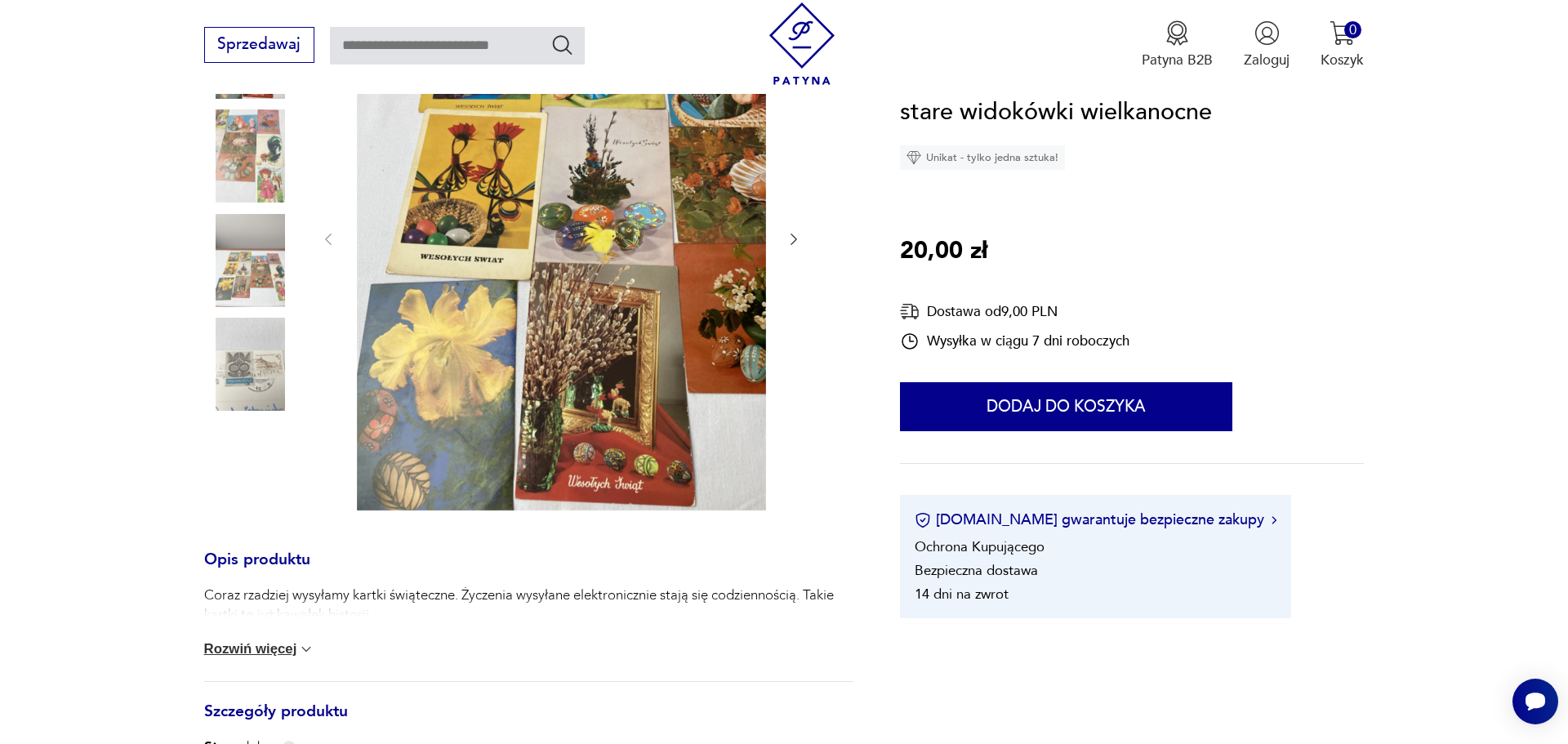
scroll to position [499, 0]
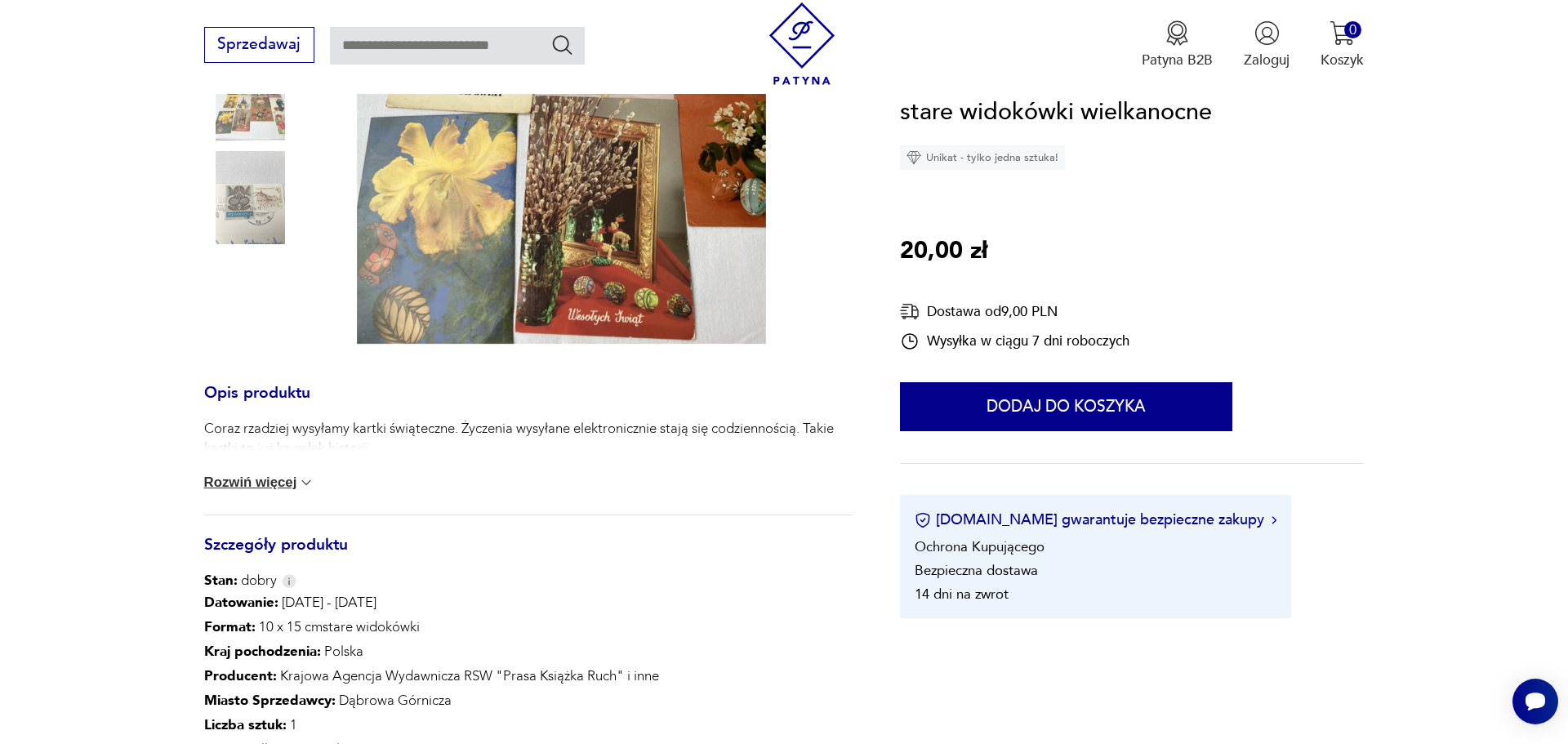
click at [282, 487] on button "Rozwiń więcej" at bounding box center [260, 482] width 111 height 16
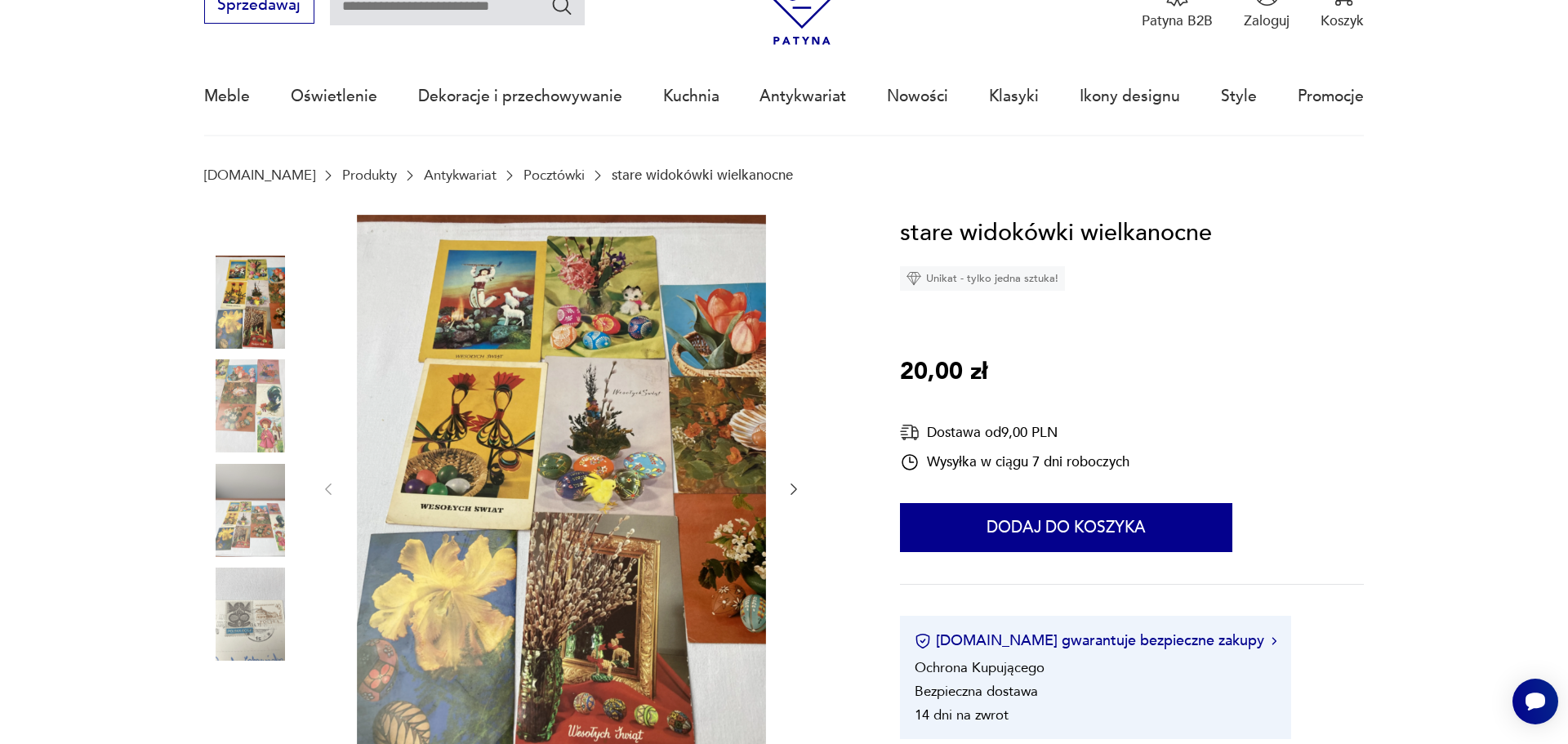
scroll to position [0, 0]
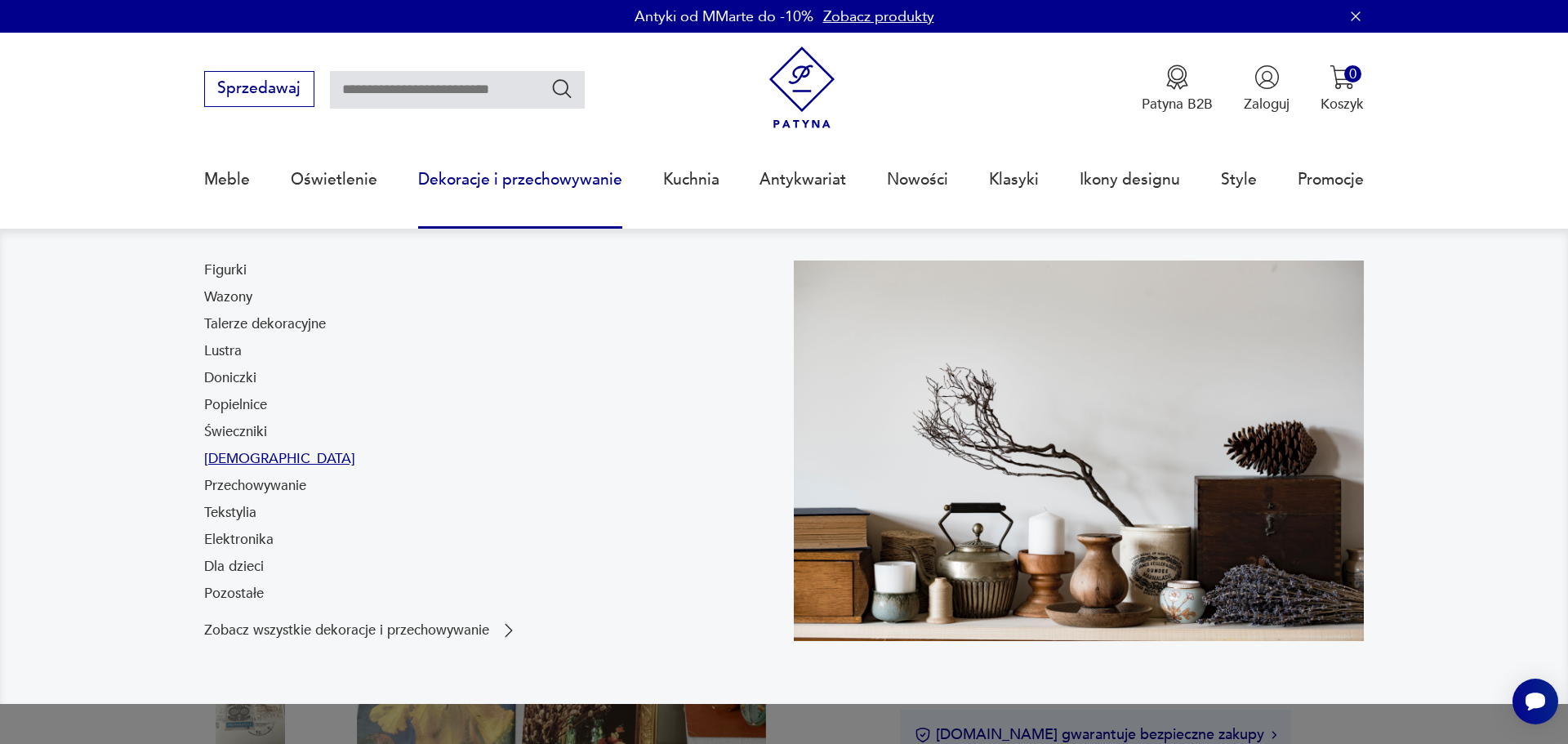
click at [225, 459] on link "[DEMOGRAPHIC_DATA]" at bounding box center [279, 458] width 151 height 19
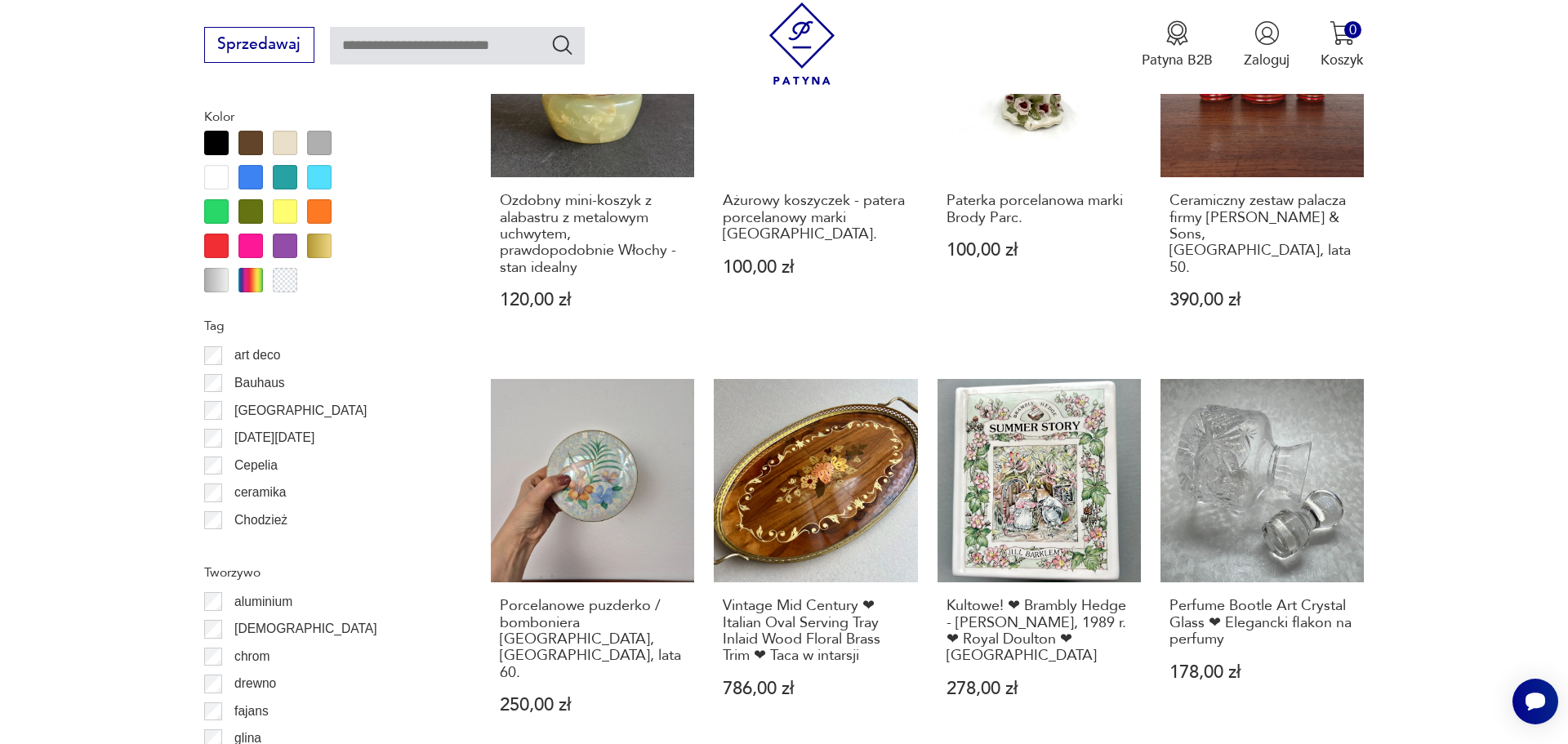
scroll to position [1969, 0]
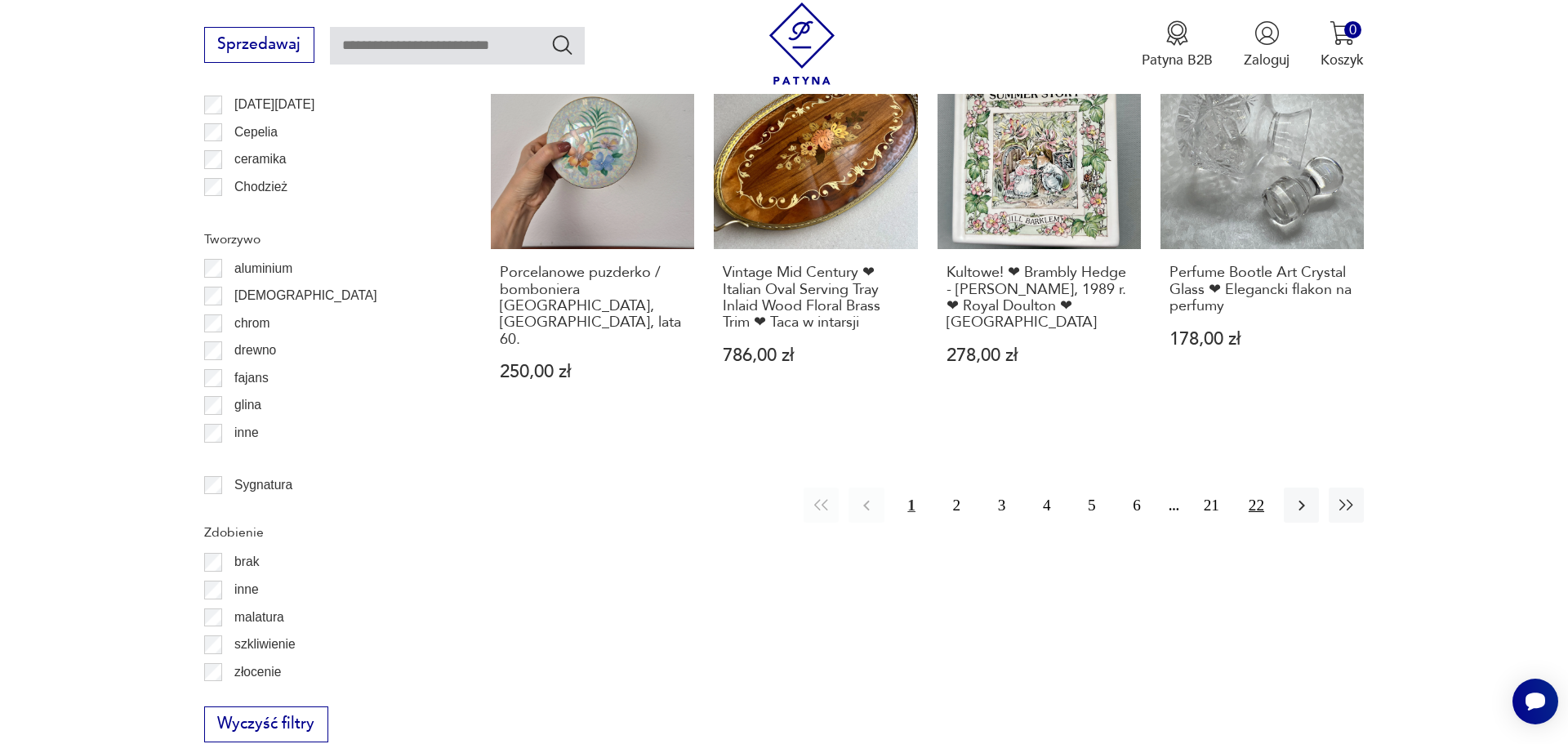
click at [1259, 489] on button "22" at bounding box center [1257, 505] width 35 height 35
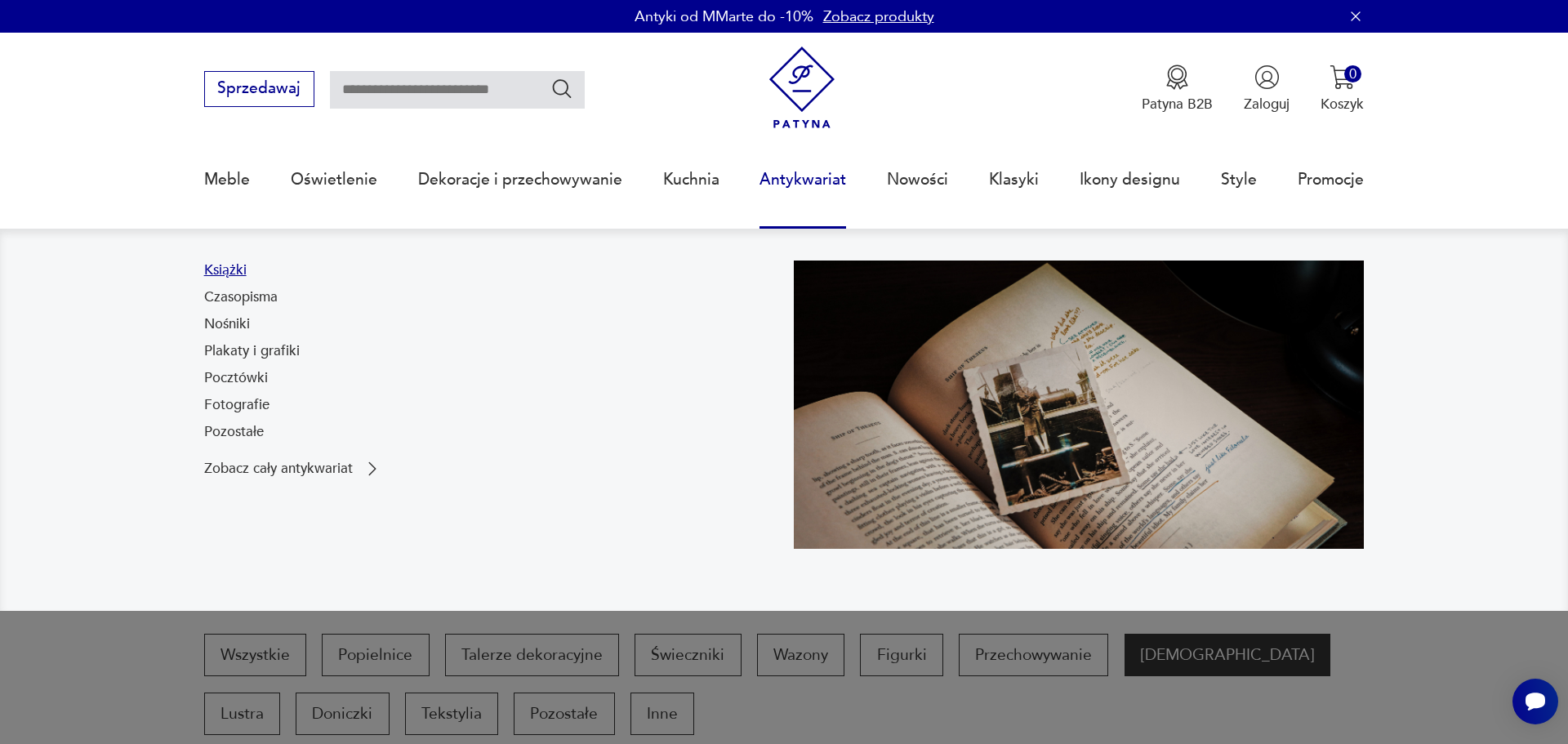
click at [218, 267] on link "Książki" at bounding box center [225, 270] width 42 height 19
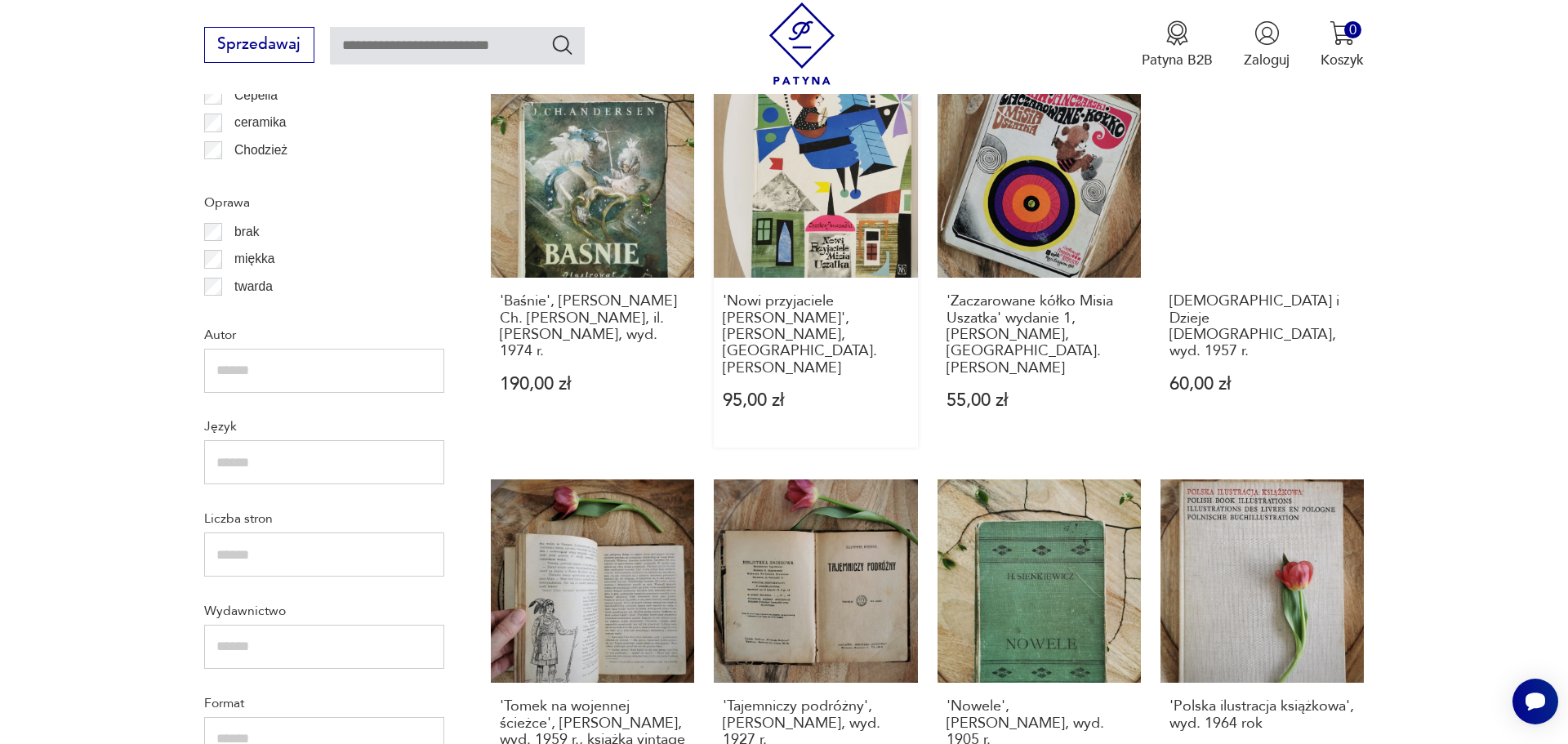
scroll to position [1876, 0]
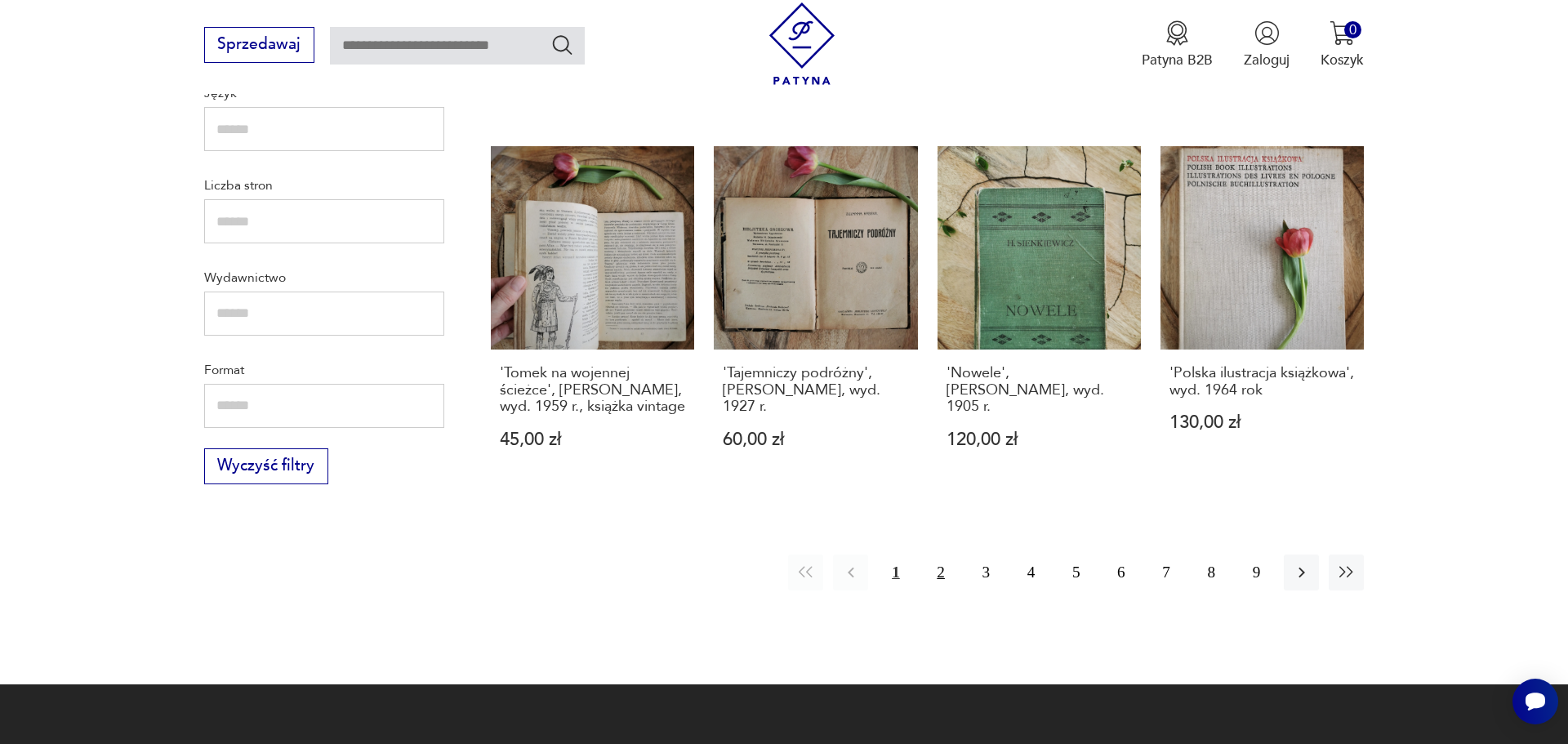
click at [942, 554] on button "2" at bounding box center [942, 572] width 35 height 35
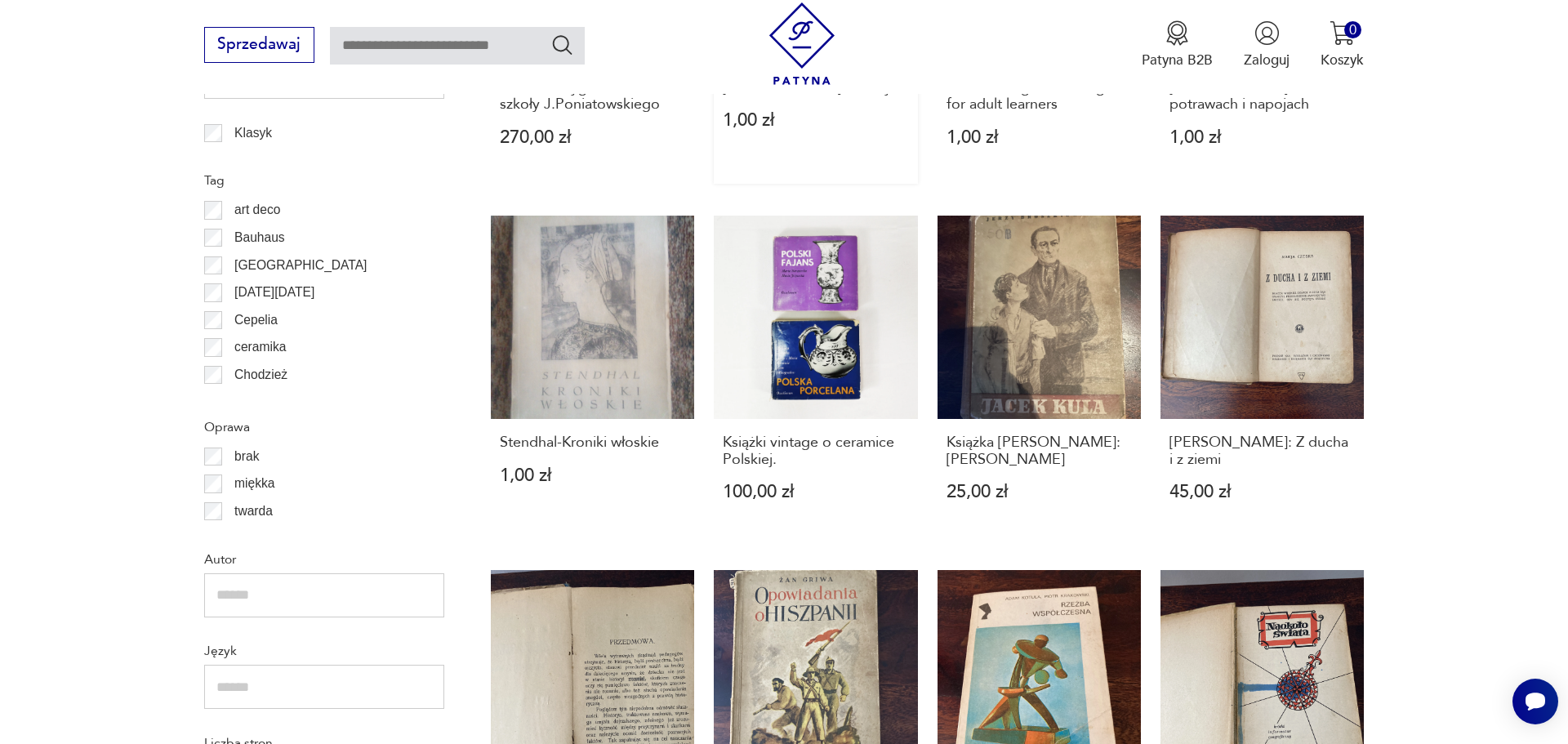
scroll to position [1652, 0]
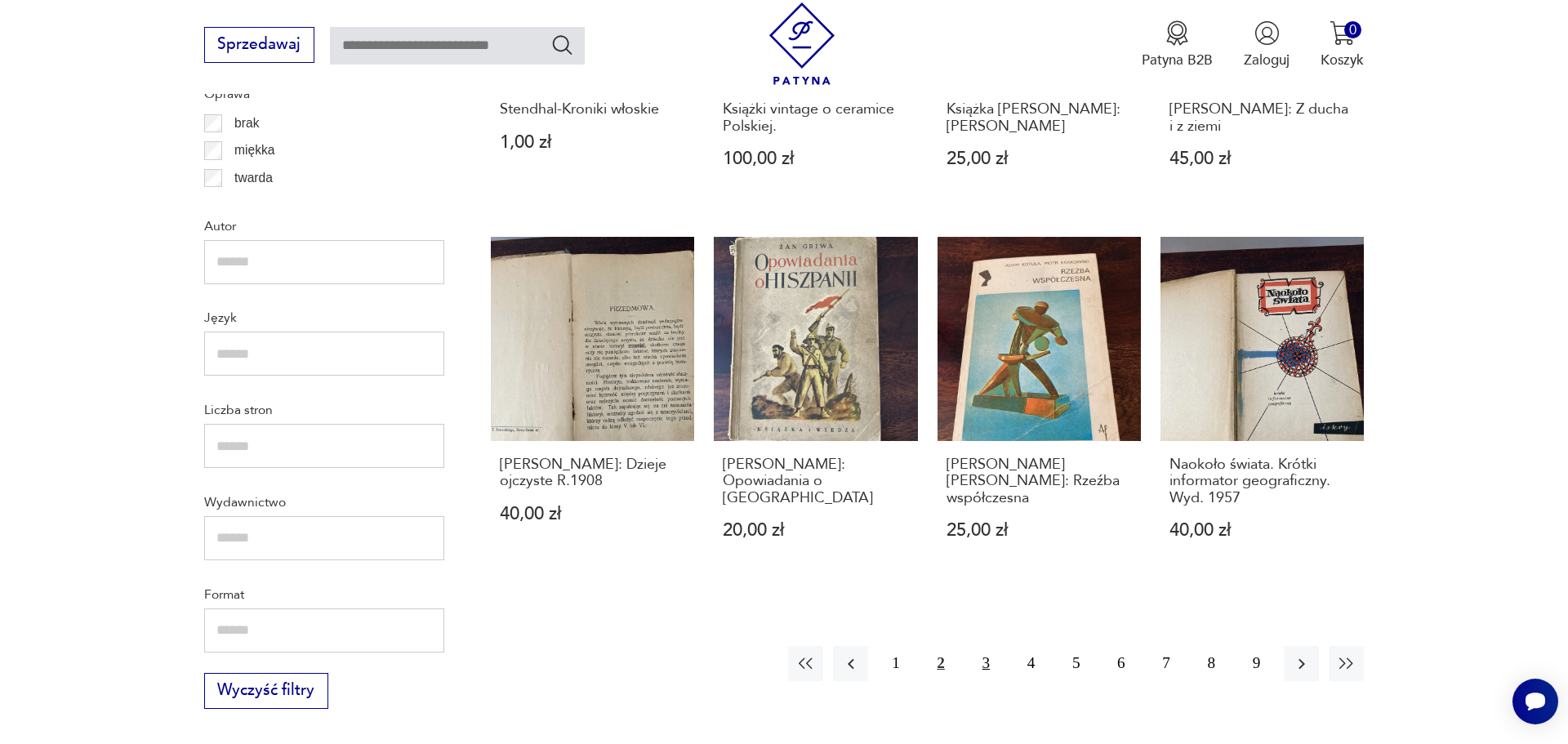
click at [985, 648] on button "3" at bounding box center [987, 664] width 35 height 35
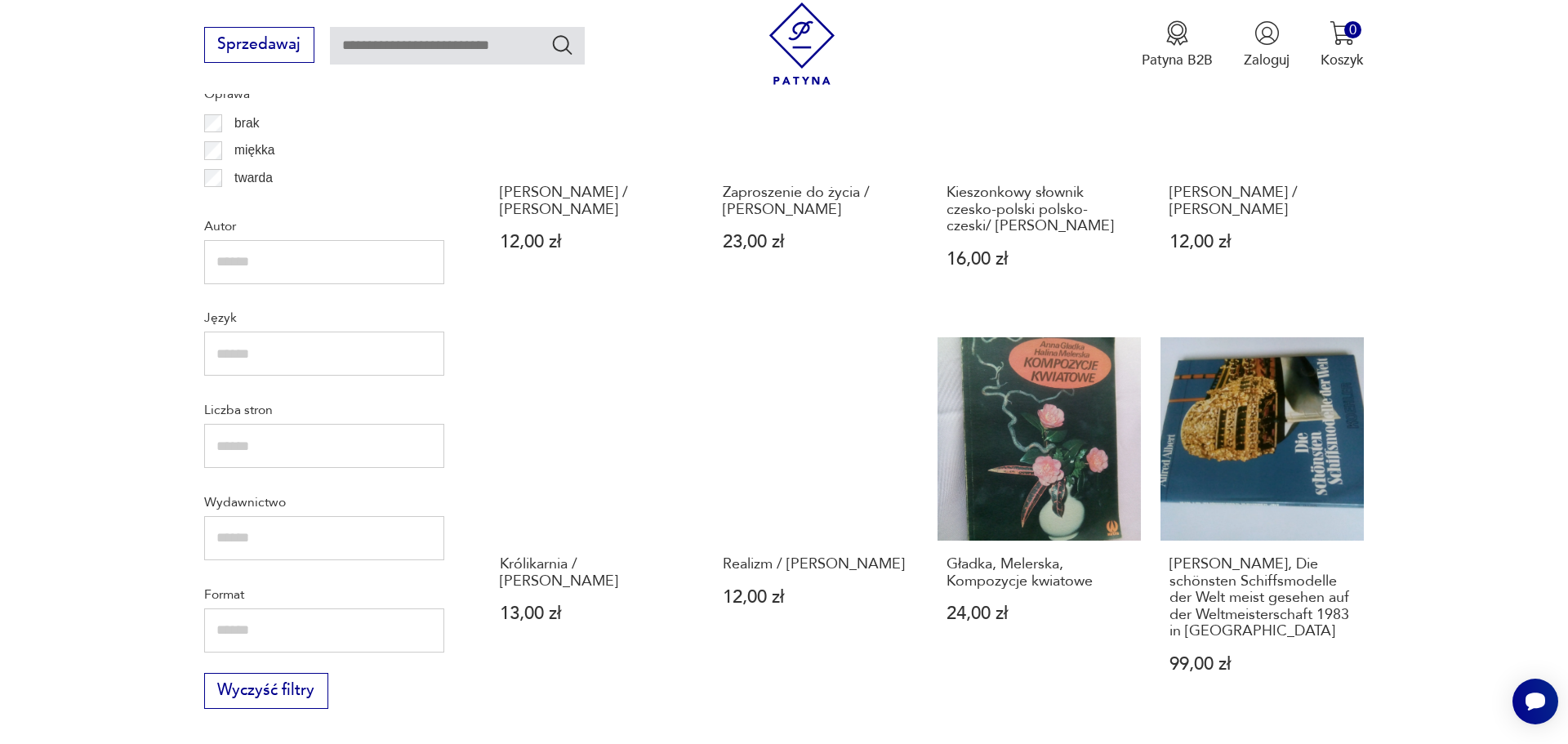
scroll to position [1735, 0]
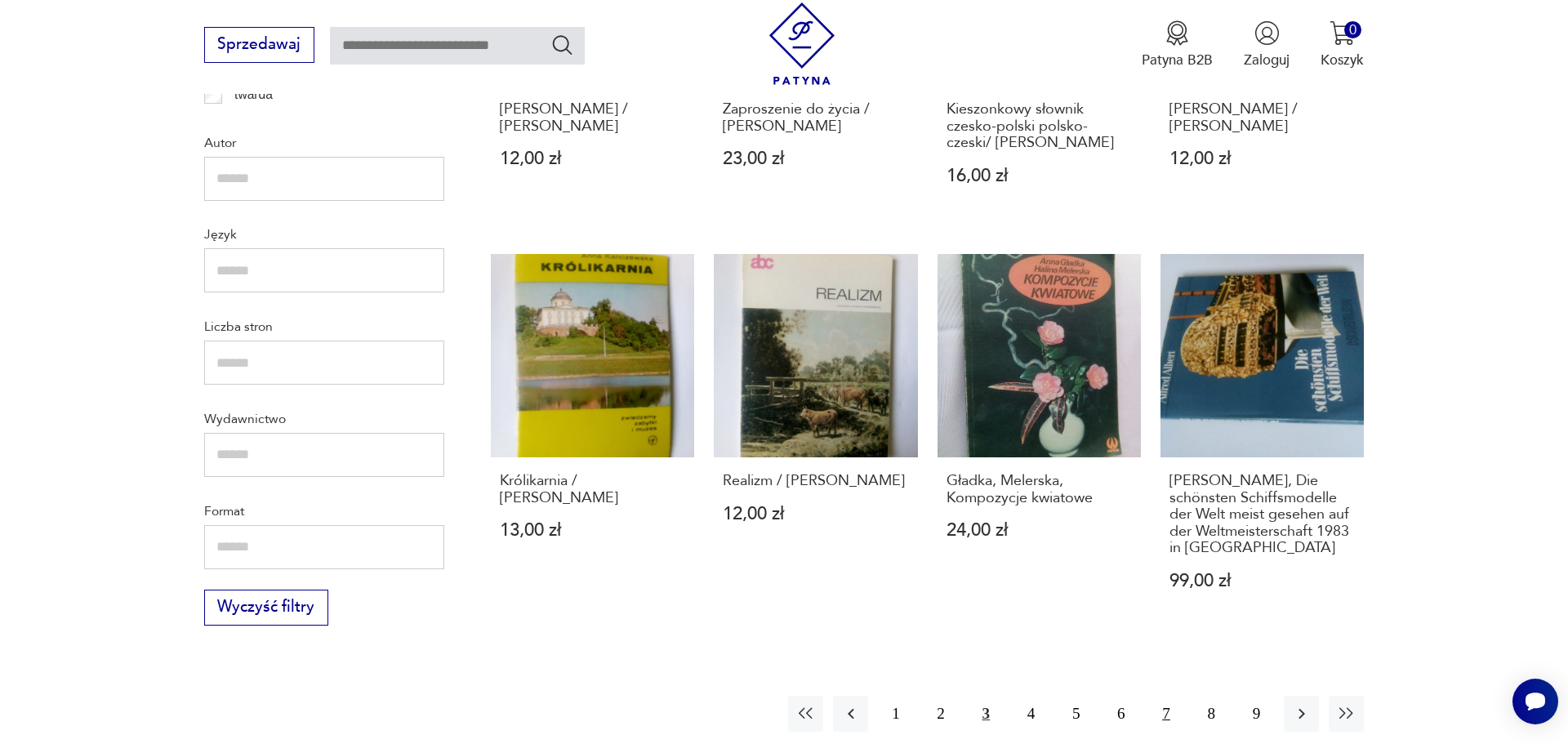
click at [1164, 696] on button "7" at bounding box center [1166, 714] width 35 height 35
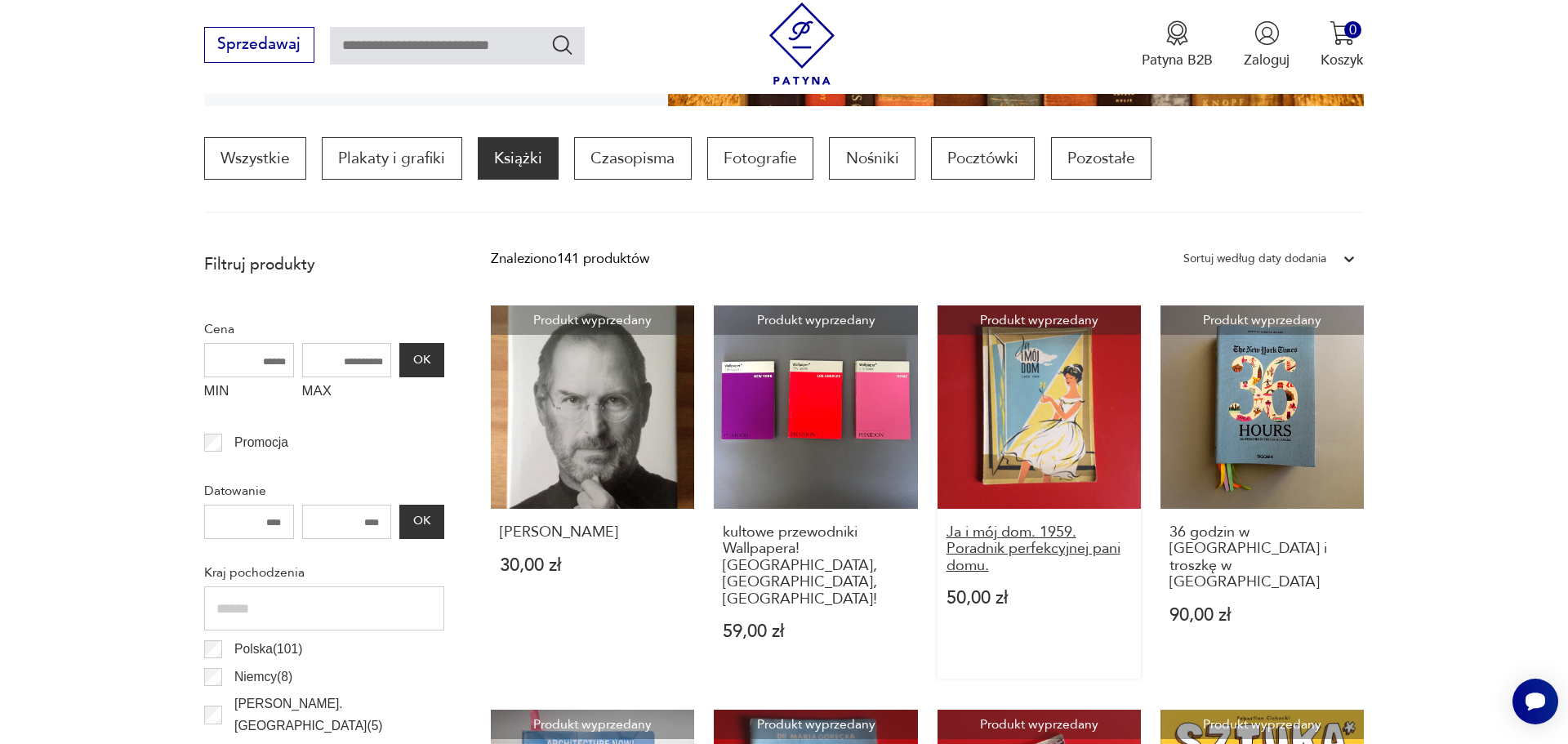
click at [1002, 538] on h3 "Ja i mój dom. 1959. Poradnik perfekcyjnej pani domu." at bounding box center [1040, 548] width 187 height 50
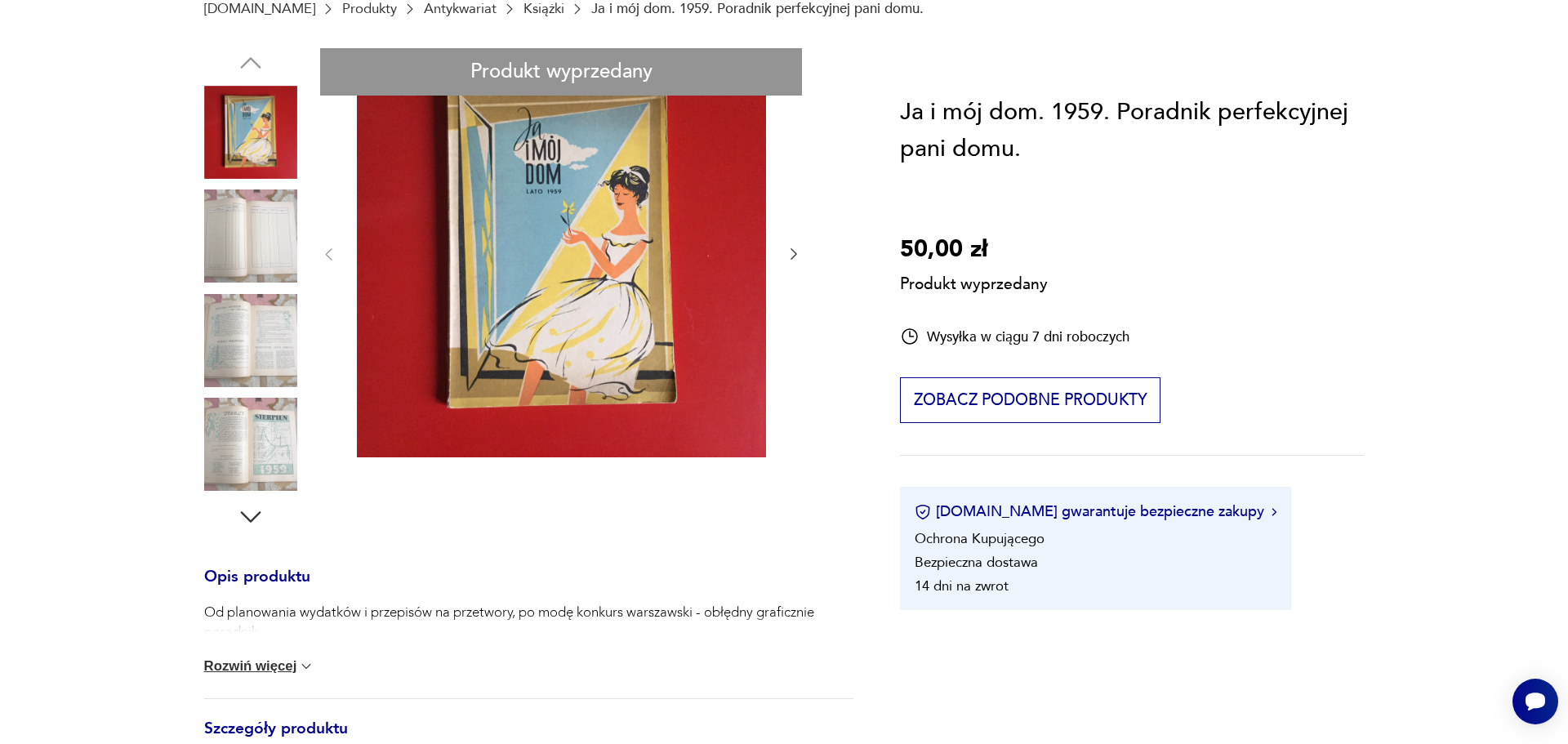
scroll to position [417, 0]
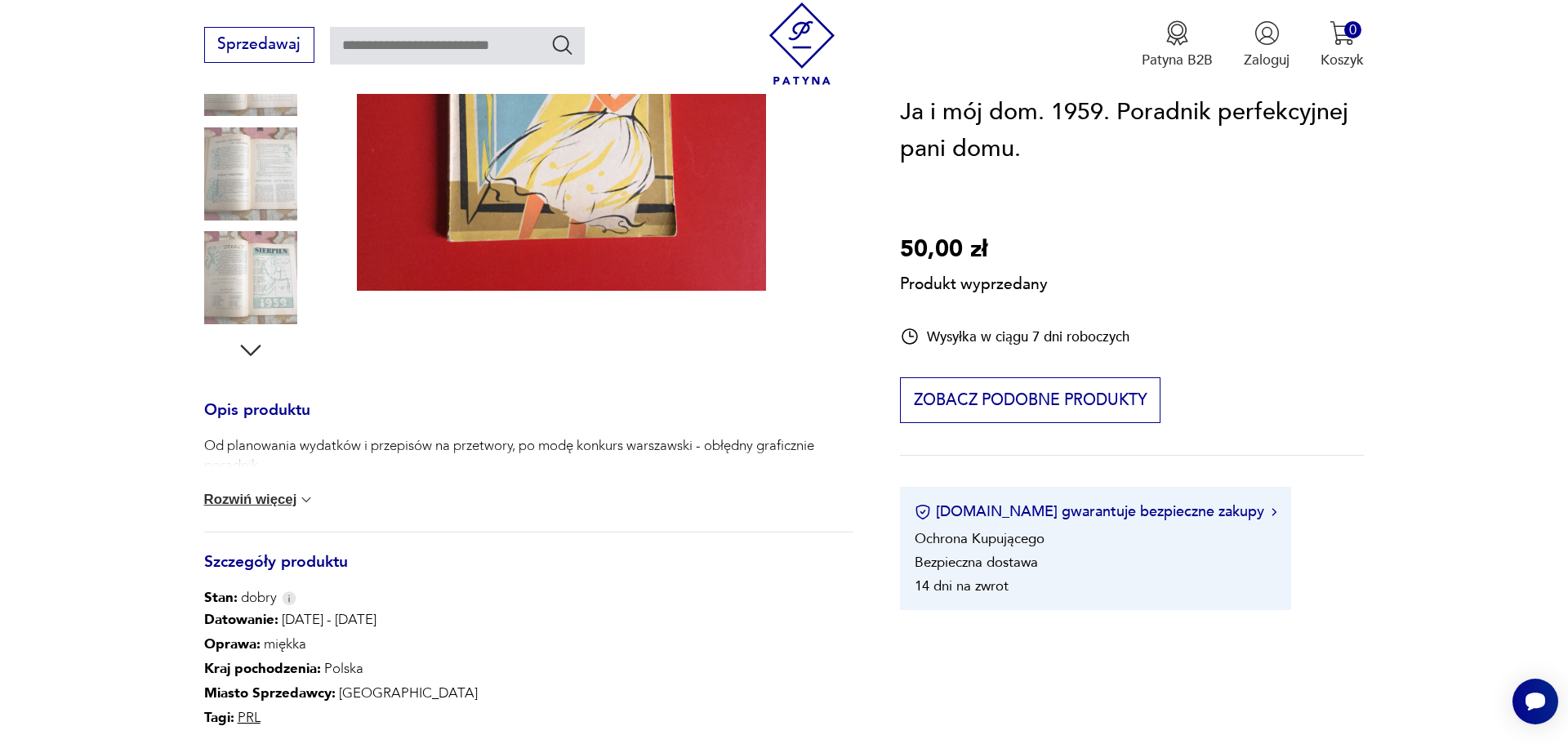
click at [254, 351] on div "Produkt wyprzedany Opis produktu Od planowania wydatków i przepisów na przetwor…" at bounding box center [528, 366] width 649 height 969
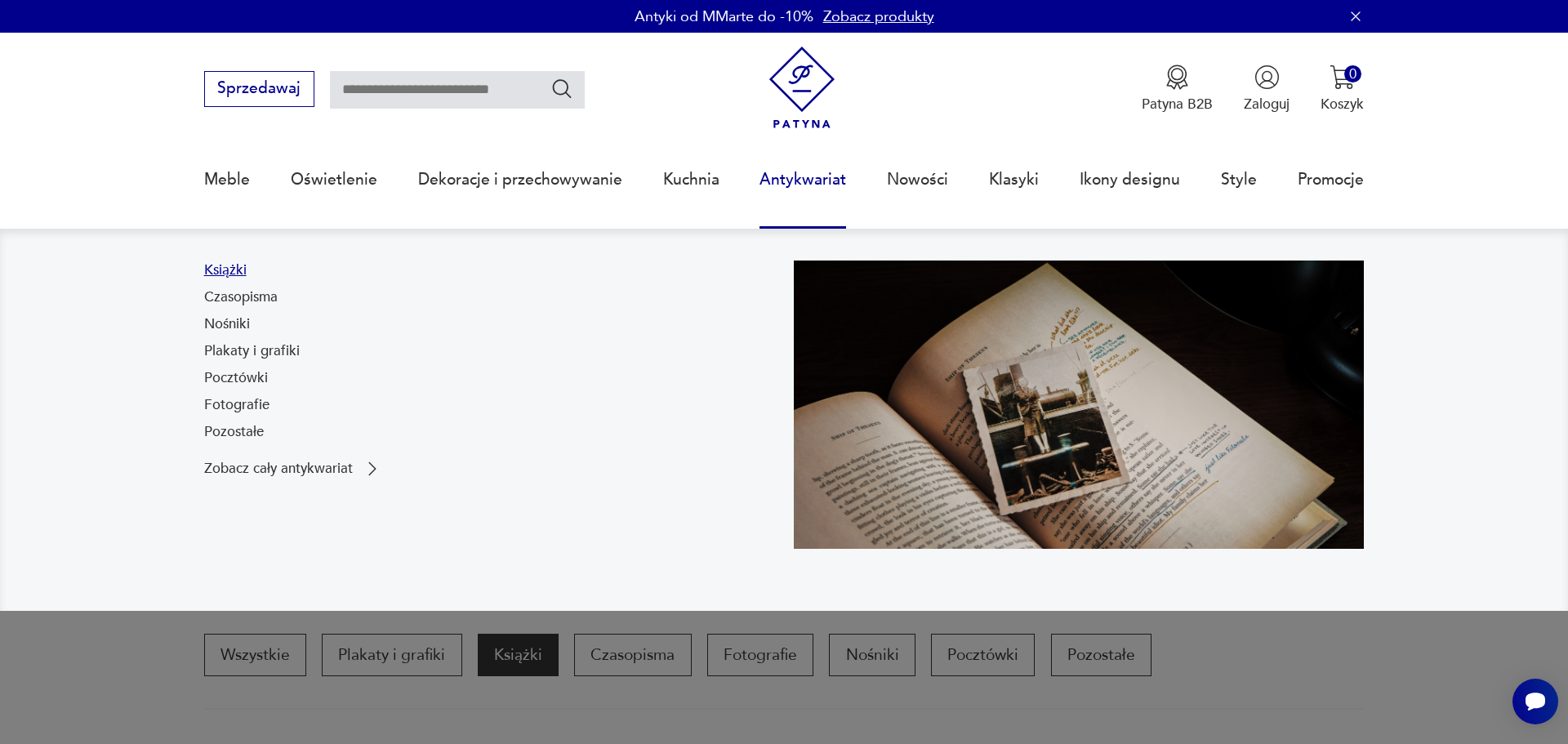
click at [230, 267] on link "Książki" at bounding box center [225, 270] width 42 height 19
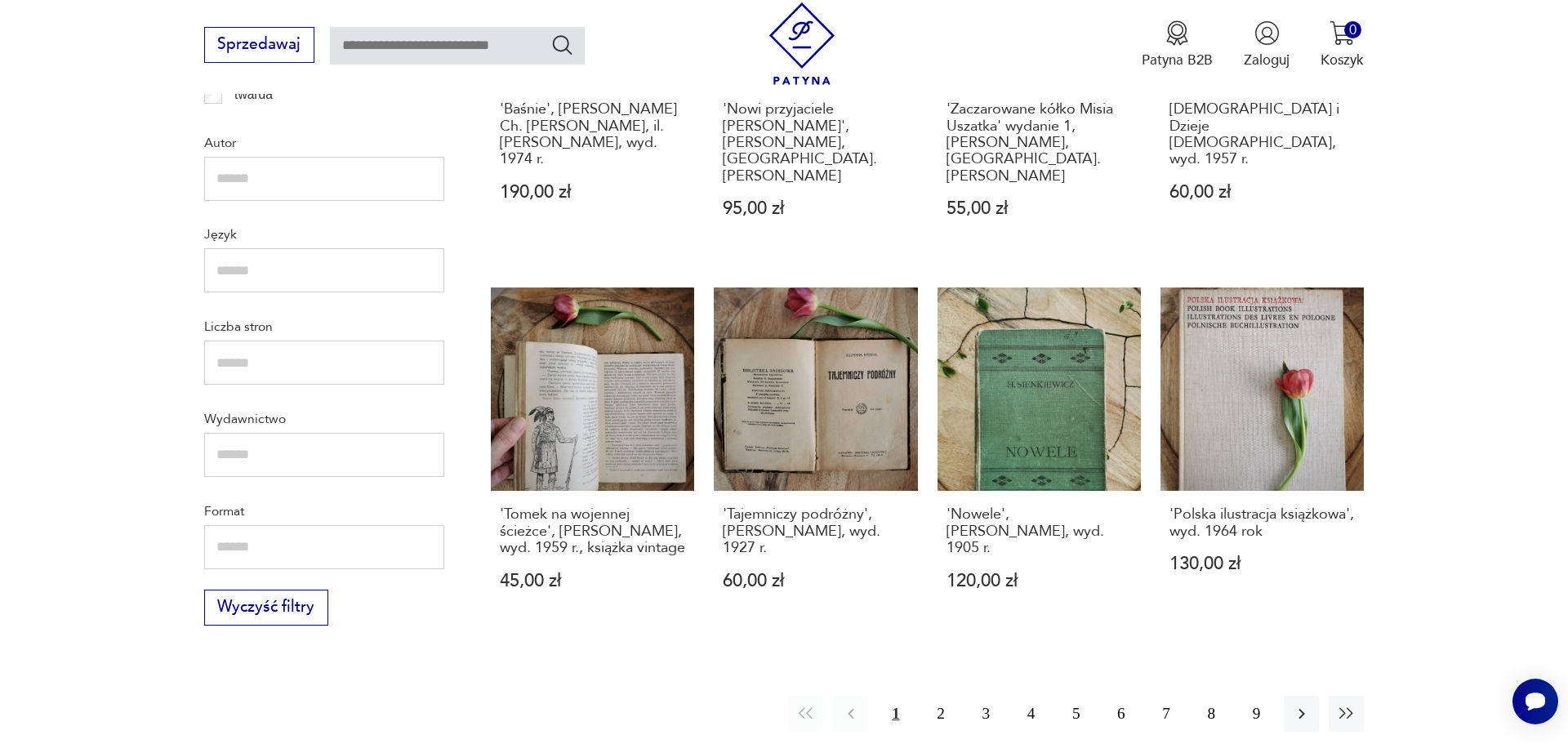
scroll to position [1819, 0]
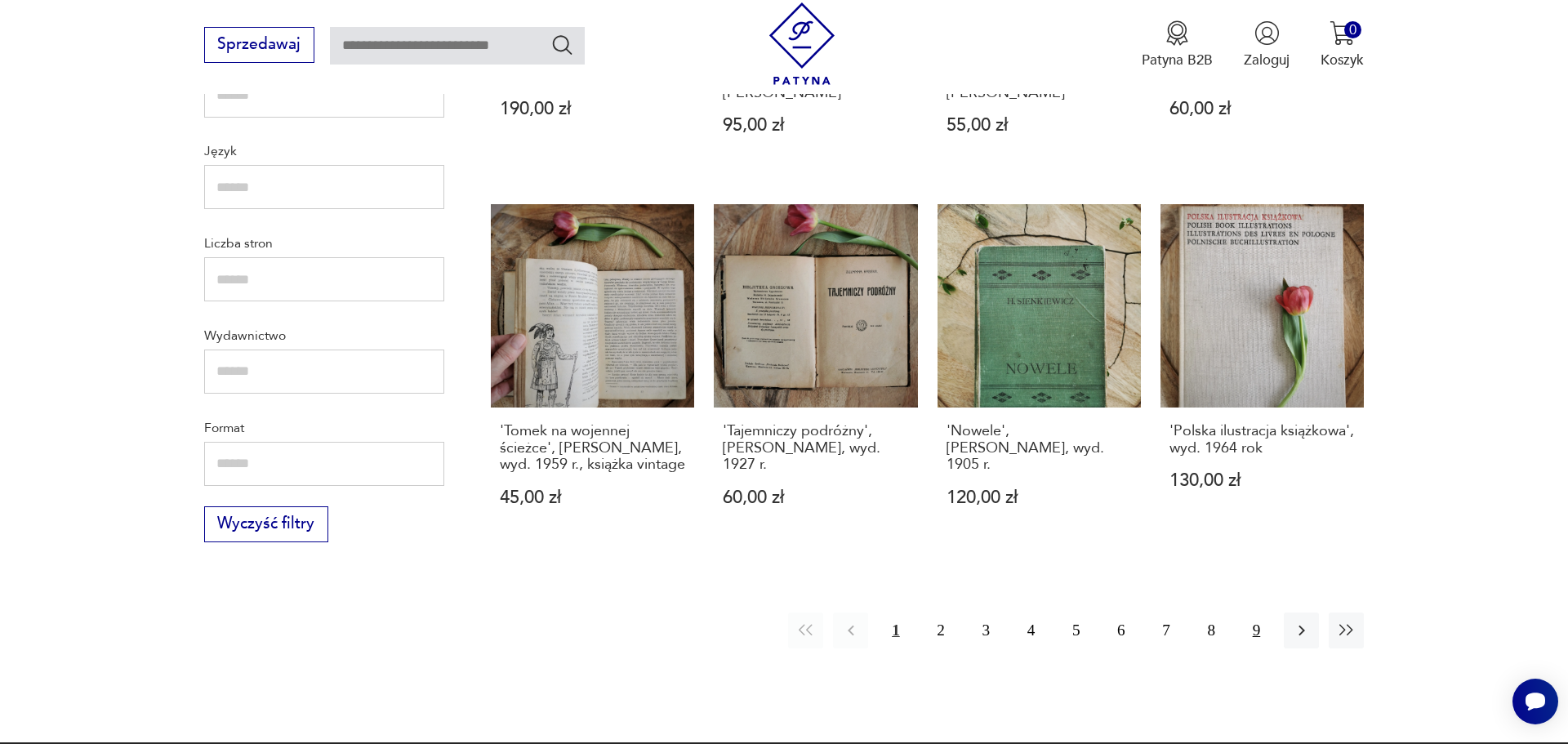
click at [1258, 612] on button "9" at bounding box center [1257, 630] width 35 height 35
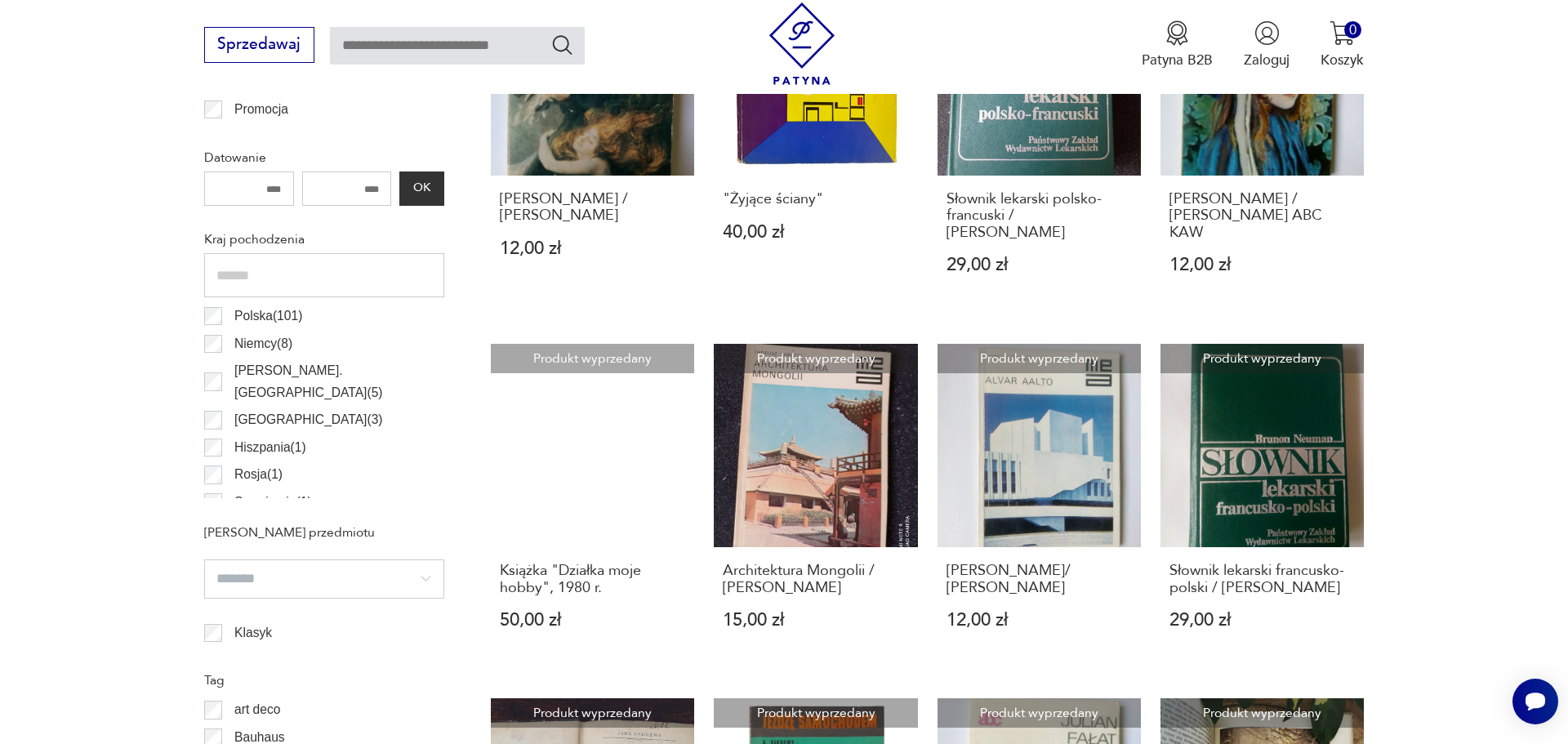
scroll to position [1069, 0]
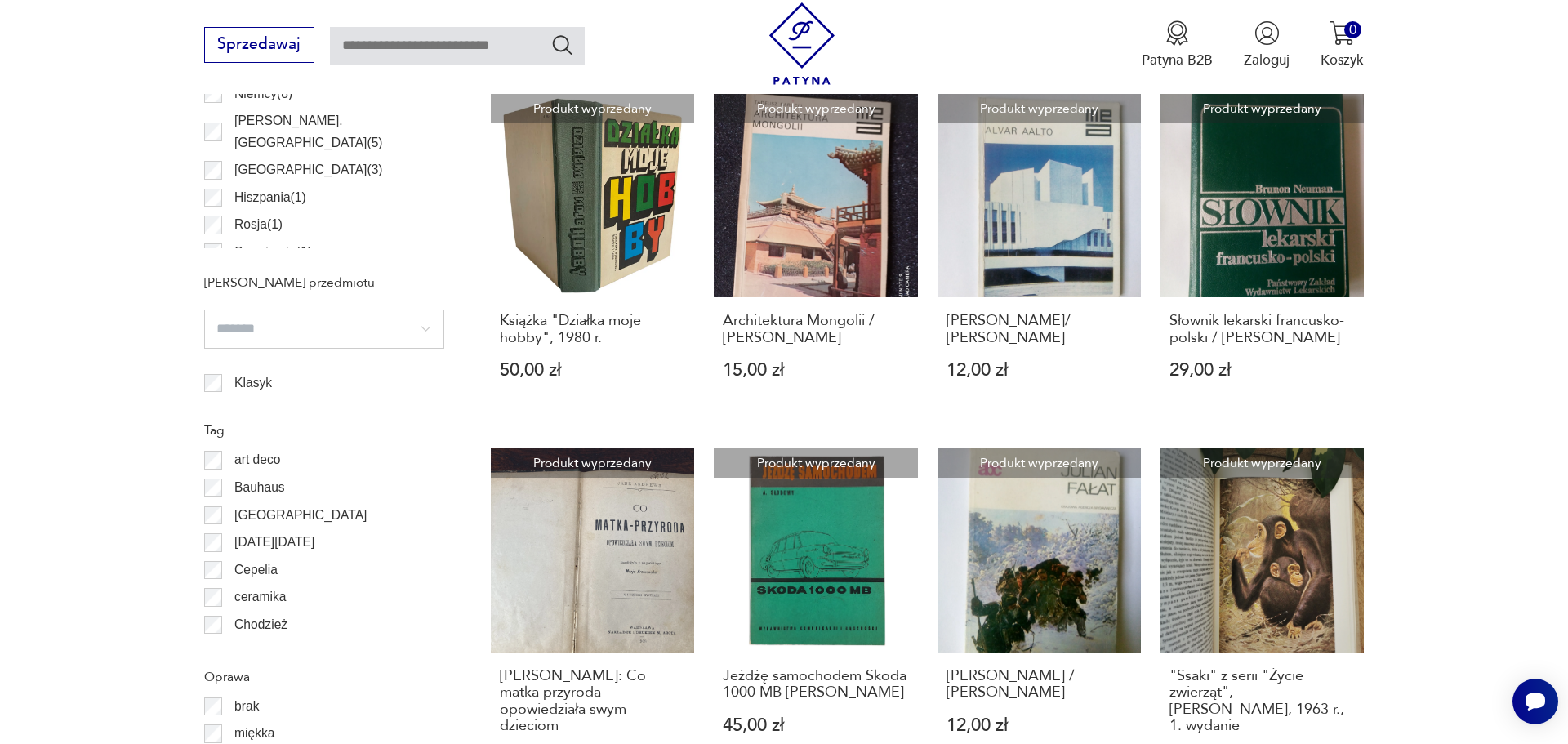
click at [253, 578] on p "Cepelia" at bounding box center [256, 569] width 43 height 21
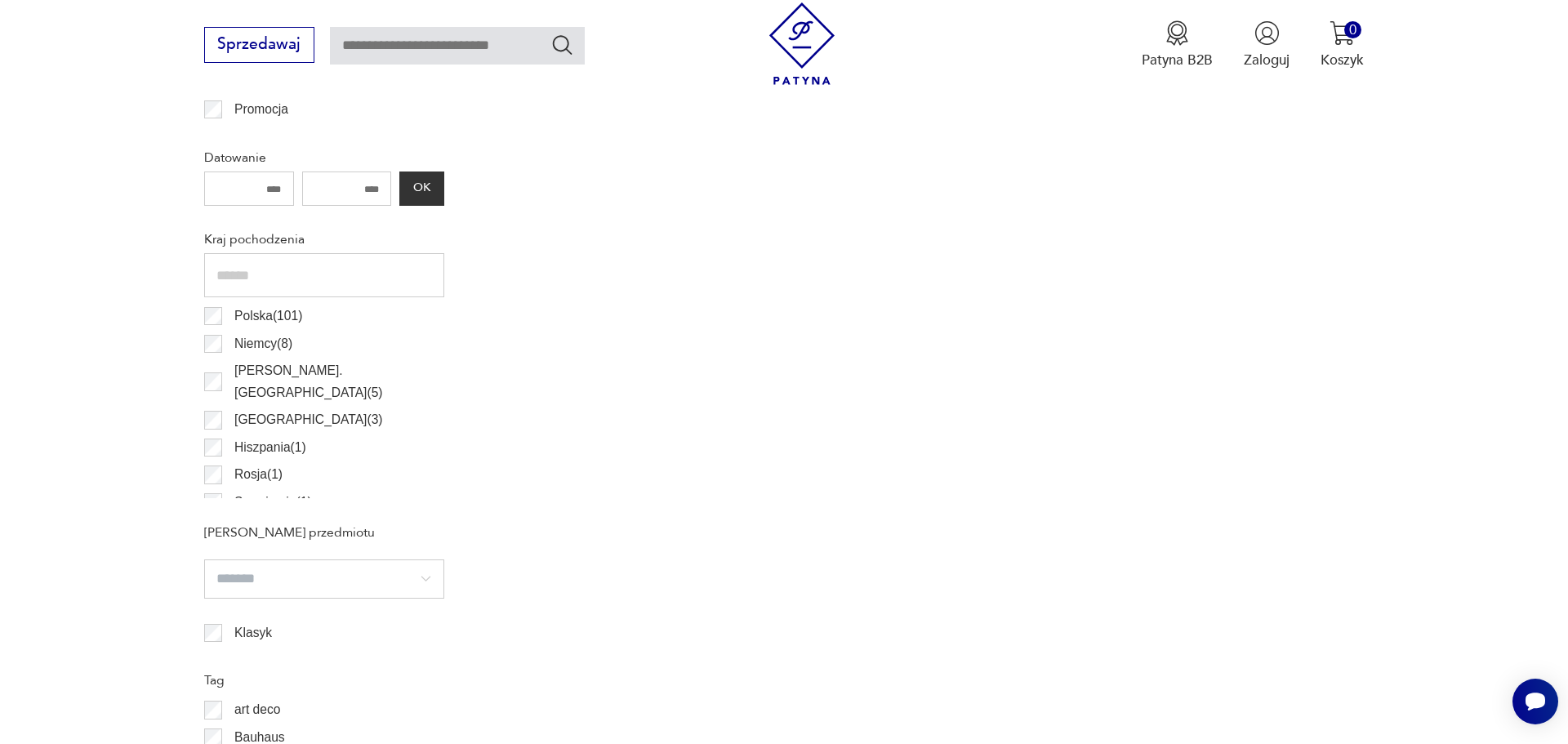
scroll to position [1152, 0]
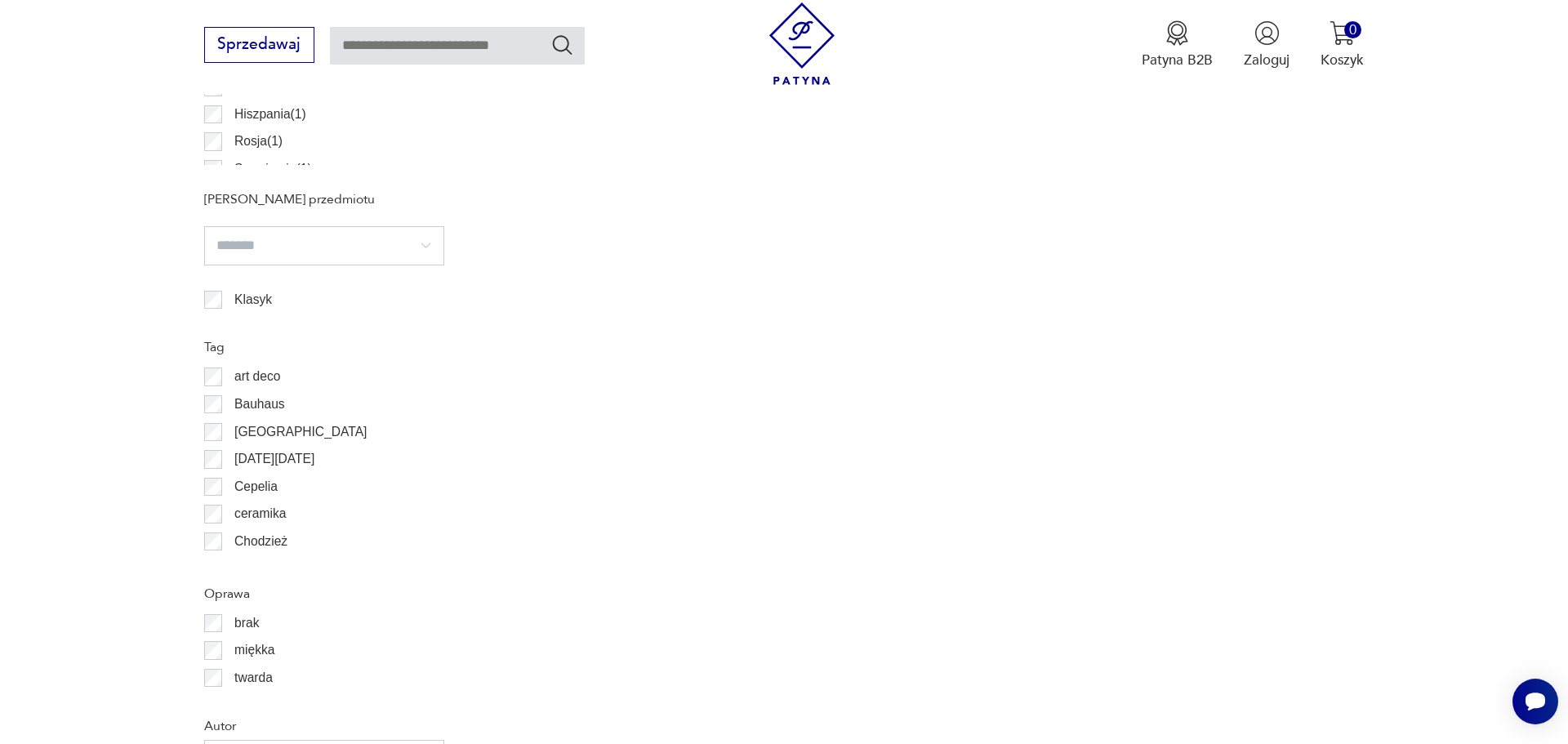
click at [268, 513] on p "ceramika" at bounding box center [260, 513] width 51 height 21
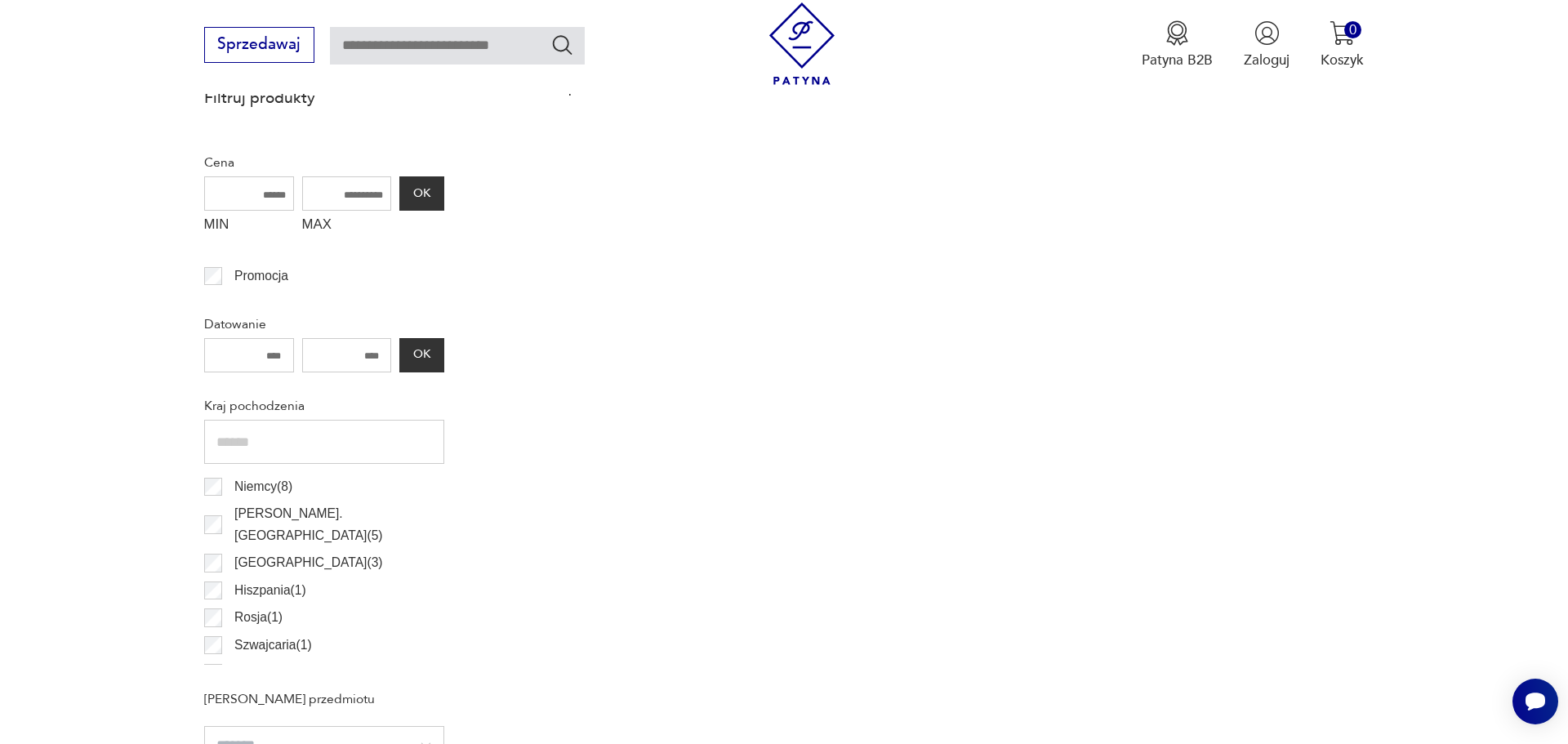
scroll to position [985, 0]
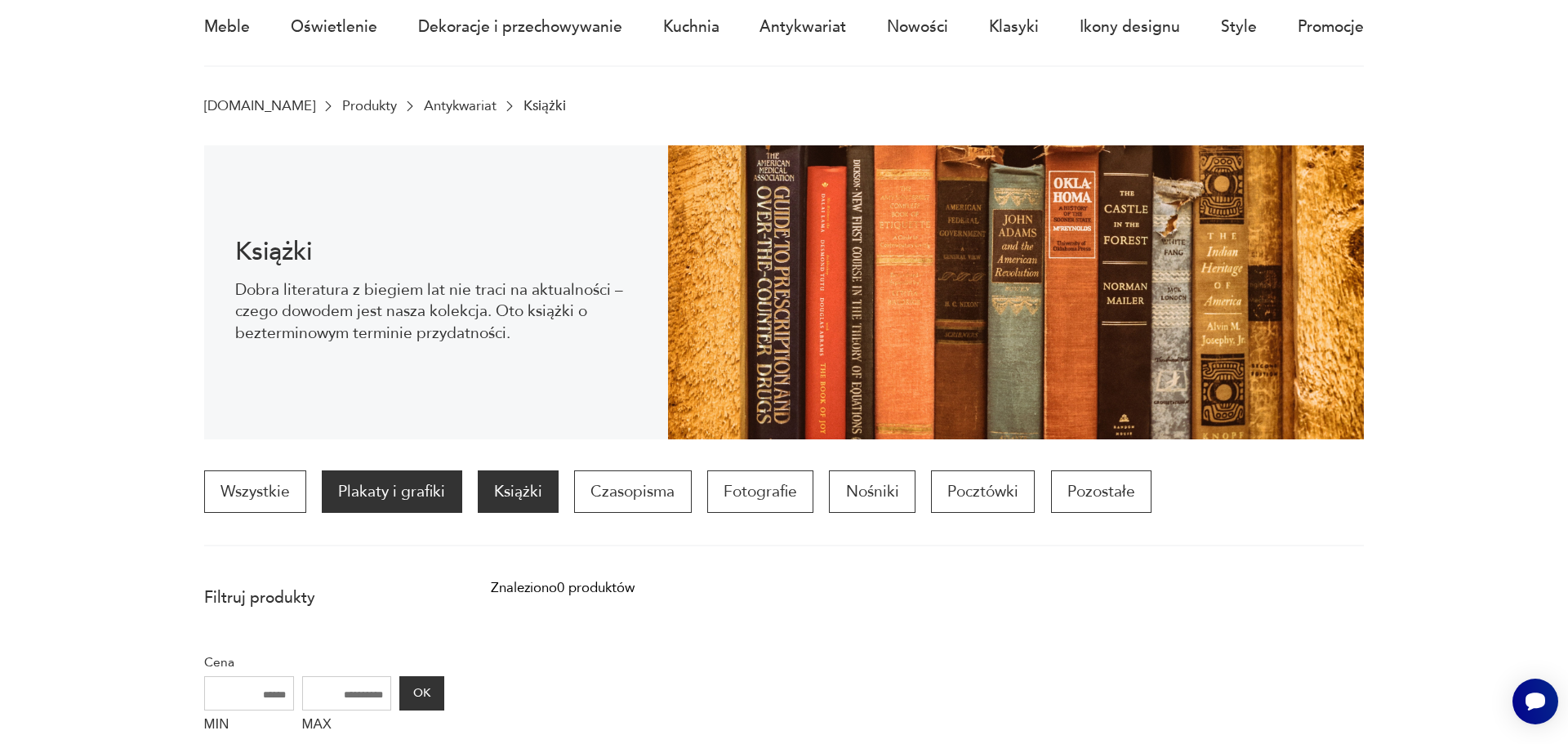
scroll to position [69, 0]
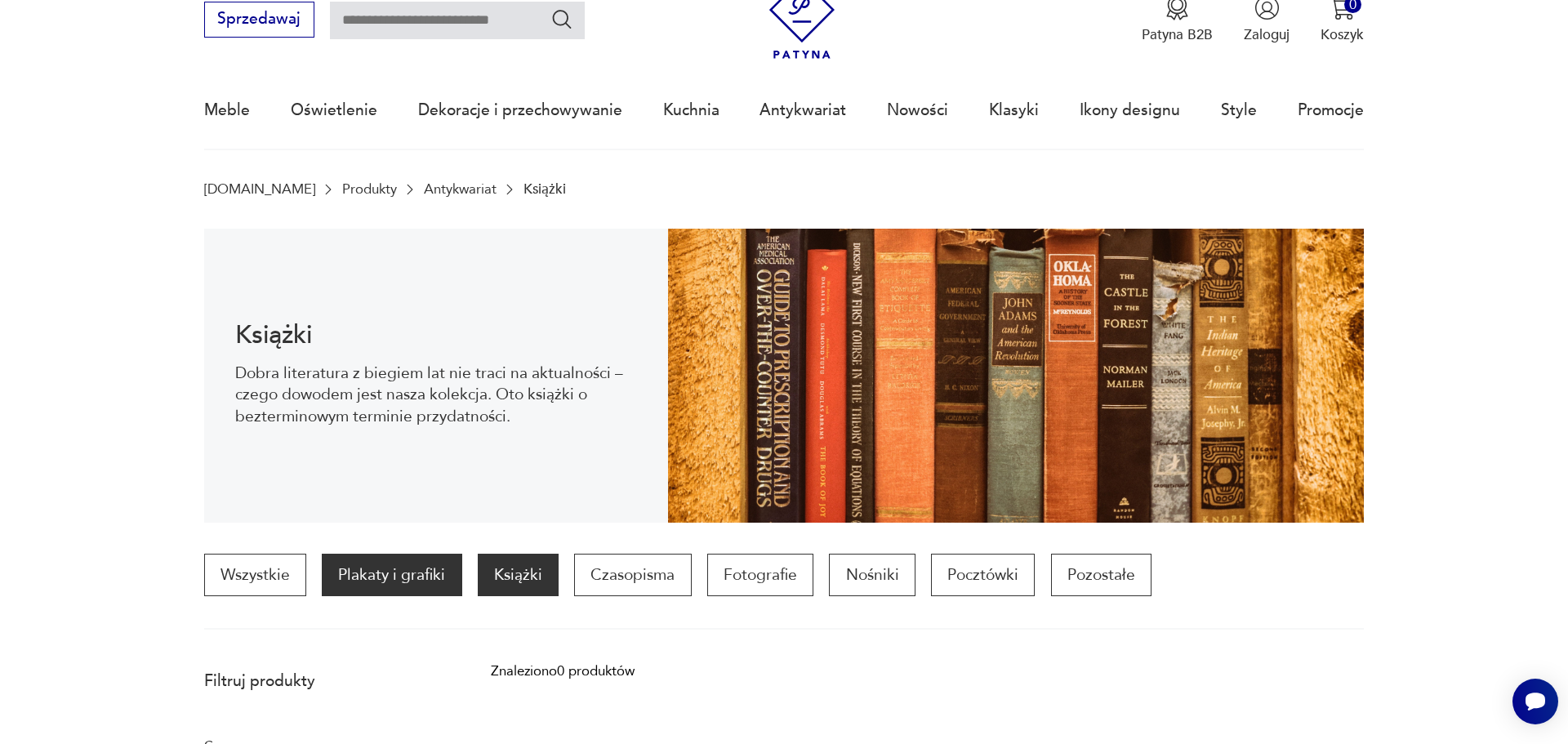
drag, startPoint x: 403, startPoint y: 572, endPoint x: 425, endPoint y: 567, distance: 22.6
click at [403, 572] on p "Plakaty i grafiki" at bounding box center [392, 574] width 140 height 42
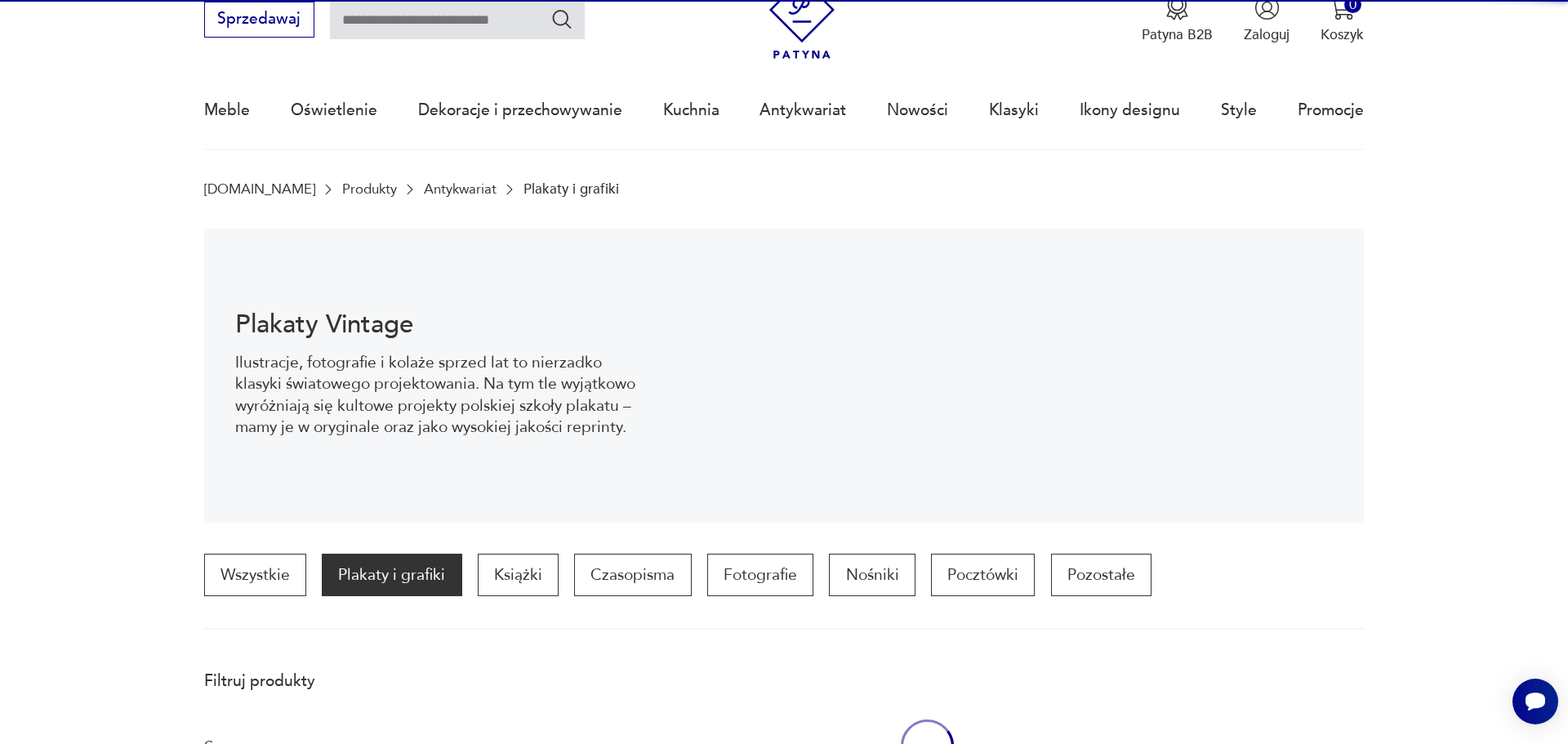
scroll to position [486, 0]
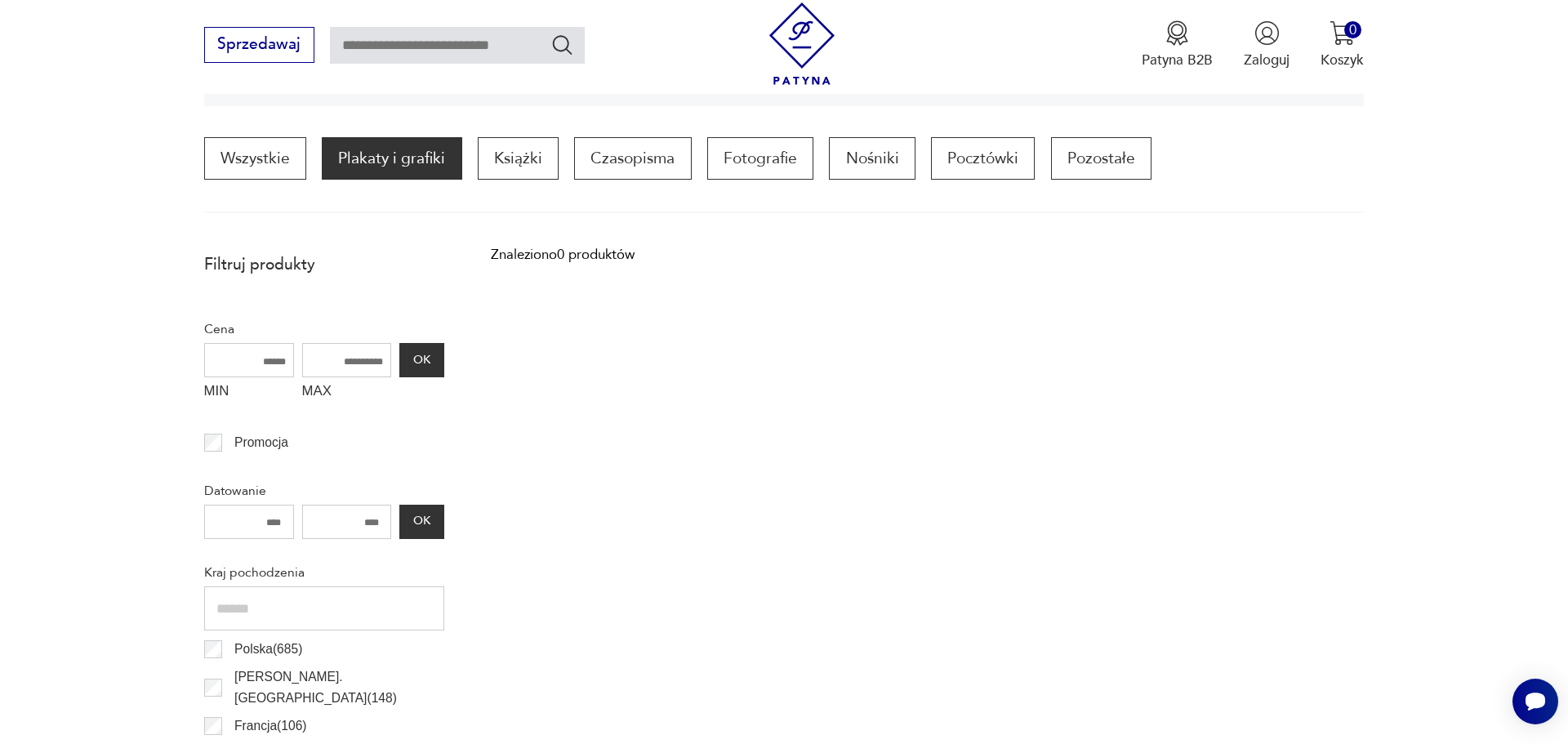
drag, startPoint x: 671, startPoint y: 165, endPoint x: 675, endPoint y: 251, distance: 86.1
click at [670, 167] on p "Czasopisma" at bounding box center [632, 159] width 116 height 42
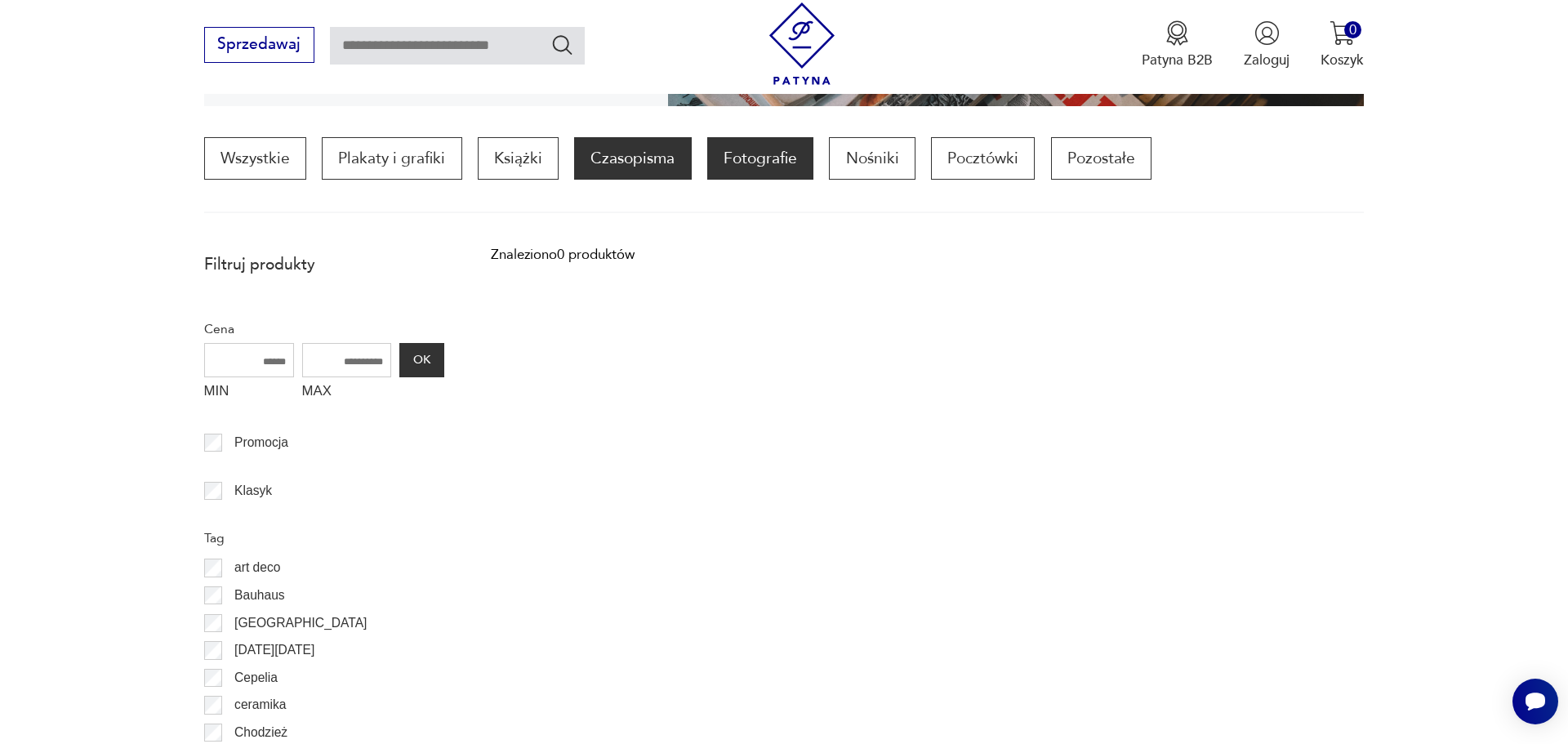
click at [787, 165] on p "Fotografie" at bounding box center [760, 159] width 106 height 42
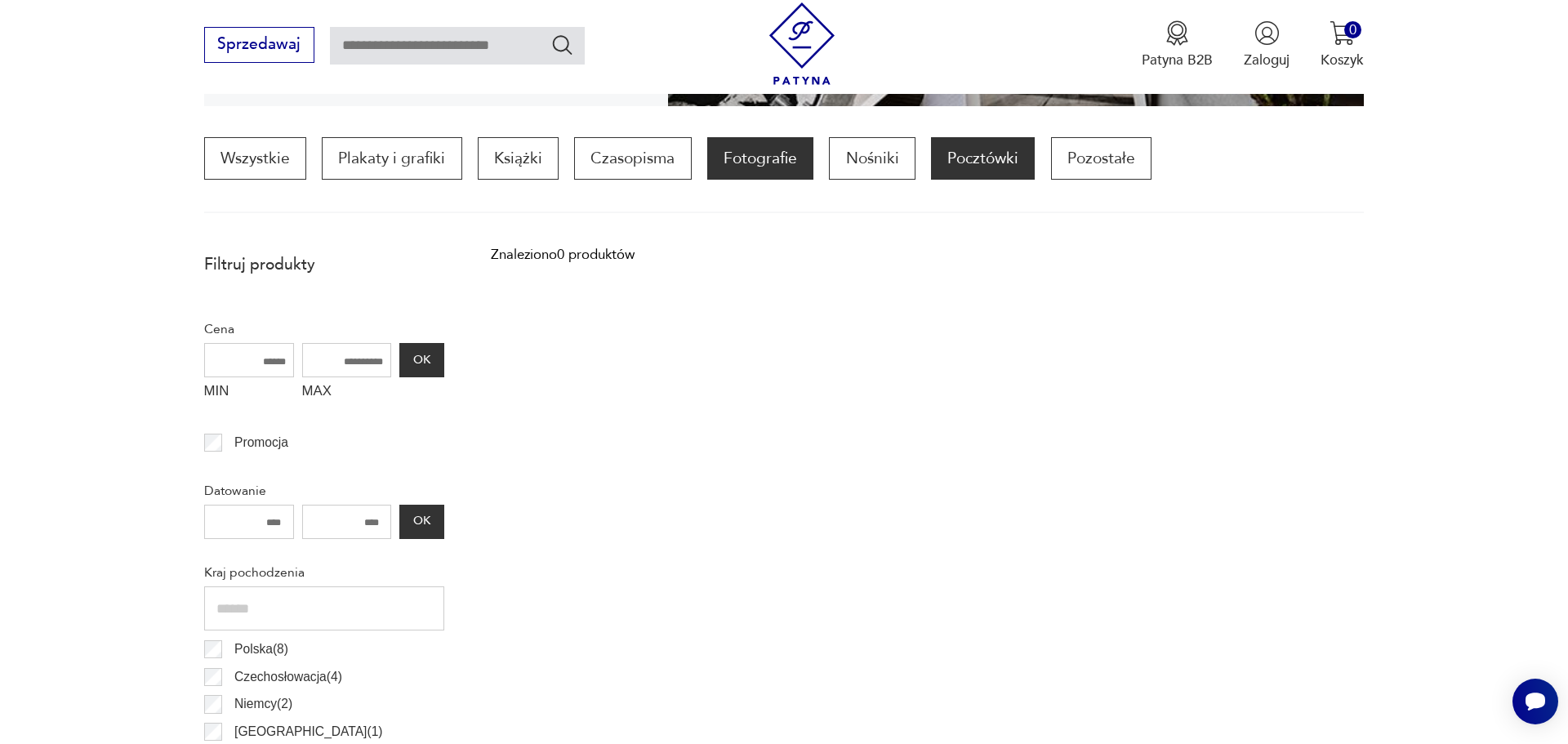
click at [989, 153] on p "Pocztówki" at bounding box center [982, 159] width 104 height 42
